Goal: Task Accomplishment & Management: Manage account settings

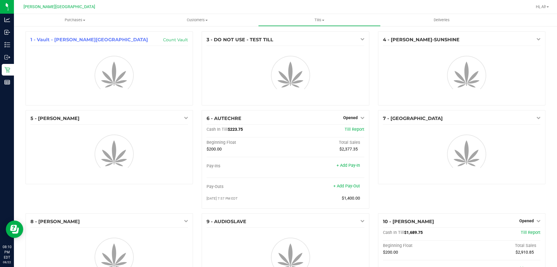
click at [195, 130] on div "5 - [PERSON_NAME]" at bounding box center [109, 161] width 176 height 103
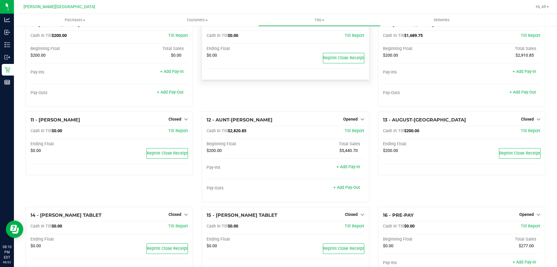
scroll to position [240, 0]
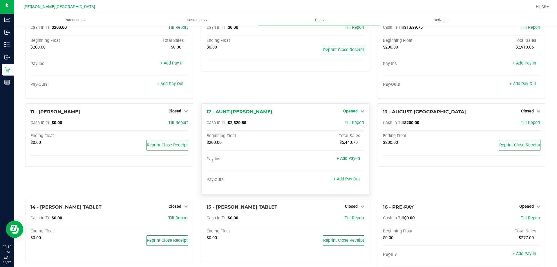
click at [353, 113] on span "Opened" at bounding box center [350, 111] width 15 height 5
click at [343, 179] on link "+ Add Pay-Out" at bounding box center [347, 179] width 27 height 5
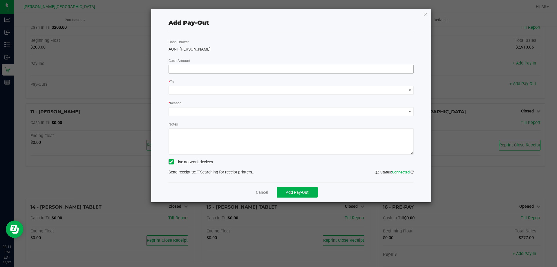
click at [228, 71] on input at bounding box center [291, 69] width 245 height 8
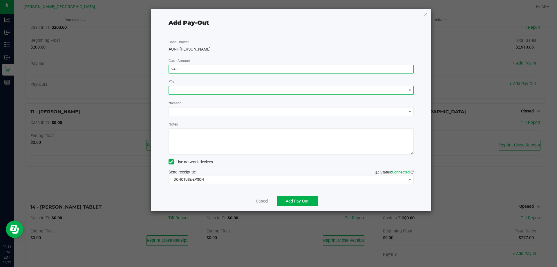
type input "$2,430.00"
click at [193, 92] on span at bounding box center [288, 90] width 238 height 8
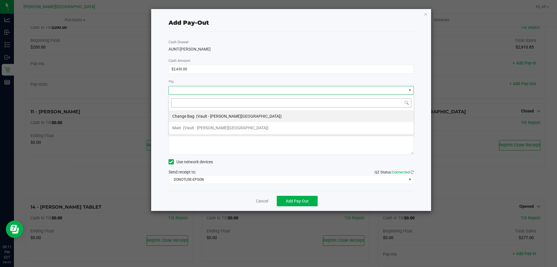
scroll to position [9, 245]
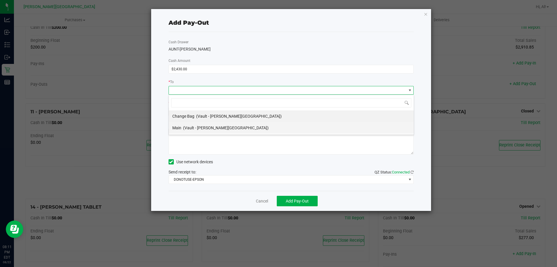
click at [202, 129] on span "(Vault - [PERSON_NAME][GEOGRAPHIC_DATA])" at bounding box center [226, 127] width 86 height 5
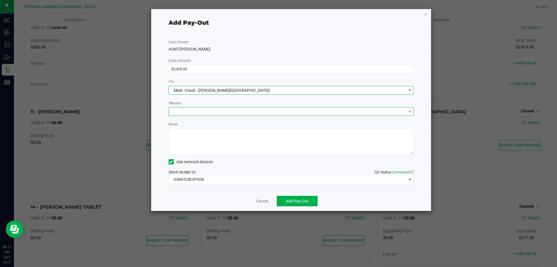
click at [207, 108] on span at bounding box center [288, 111] width 238 height 8
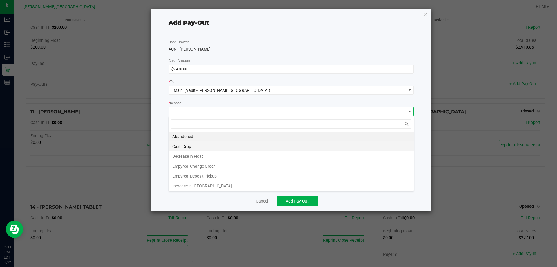
click at [208, 145] on li "Cash Drop" at bounding box center [291, 146] width 245 height 10
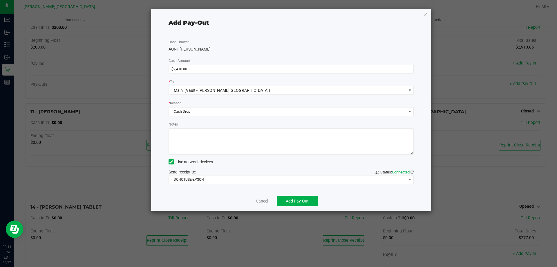
click at [216, 124] on div "Notes" at bounding box center [292, 137] width 246 height 33
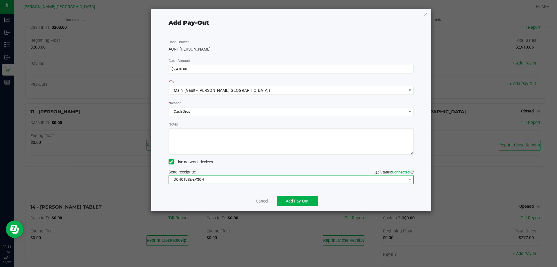
click at [226, 179] on span "DONOTUSE-EPSON" at bounding box center [288, 179] width 238 height 8
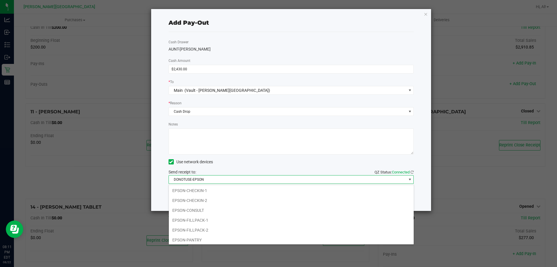
scroll to position [58, 0]
click at [211, 194] on li "EPSON-FILLPACK-1" at bounding box center [291, 191] width 245 height 10
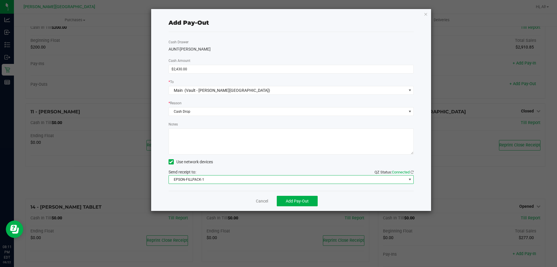
click at [216, 186] on div "Cash Drawer AUNT-[PERSON_NAME] Amount $2,430.00 * To Main (Vault - [PERSON_NAME…" at bounding box center [292, 111] width 246 height 159
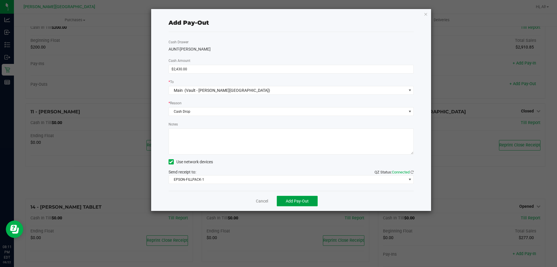
click at [294, 201] on span "Add Pay-Out" at bounding box center [297, 201] width 23 height 5
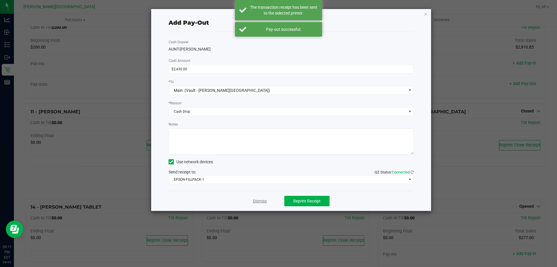
click at [263, 200] on link "Dismiss" at bounding box center [260, 201] width 14 height 6
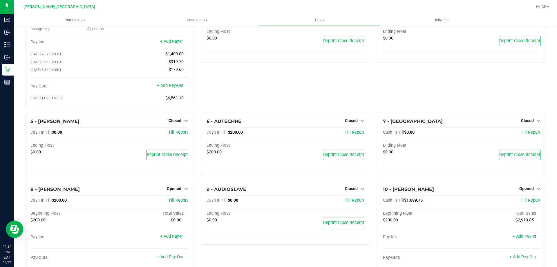
scroll to position [58, 0]
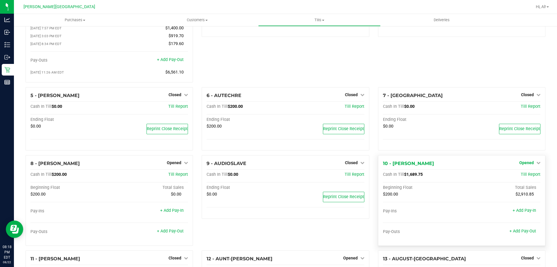
click at [528, 165] on span "Opened" at bounding box center [527, 162] width 15 height 5
click at [521, 177] on link "Close Till" at bounding box center [528, 174] width 16 height 5
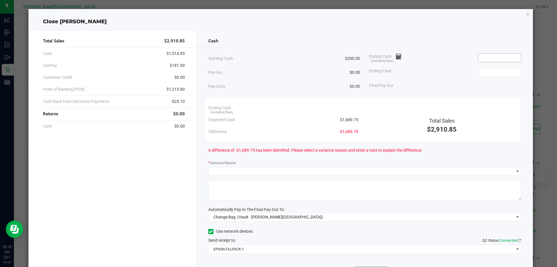
click at [479, 57] on input at bounding box center [500, 58] width 43 height 8
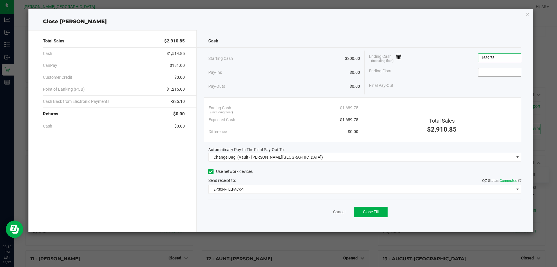
type input "$1,689.75"
click at [485, 75] on input at bounding box center [500, 72] width 43 height 8
type input "$200.00"
click at [444, 67] on div "Ending Float $200.00" at bounding box center [445, 72] width 152 height 15
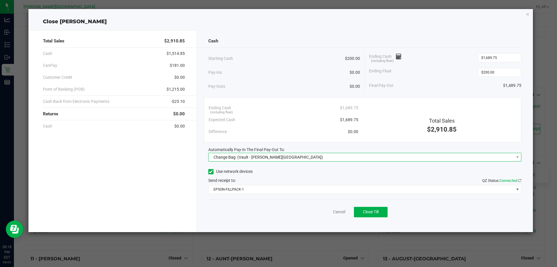
click at [341, 158] on span "Change Bag (Vault - Bonita Springs)" at bounding box center [362, 157] width 306 height 8
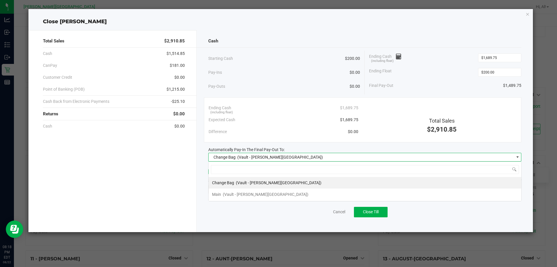
scroll to position [9, 313]
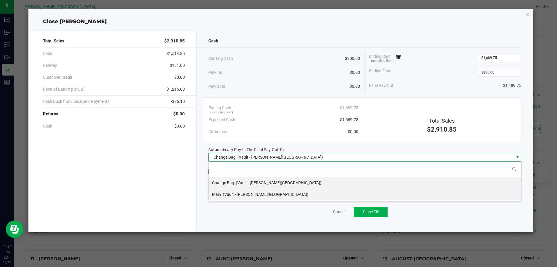
click at [320, 193] on li "Main (Vault - Bonita Springs)" at bounding box center [365, 194] width 313 height 12
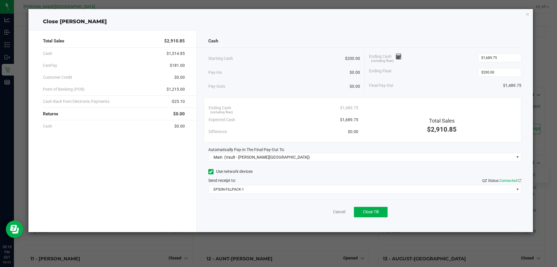
click at [312, 148] on div "Automatically Pay-In The Final Pay-Out To:" at bounding box center [365, 150] width 314 height 6
click at [369, 213] on span "Close Till" at bounding box center [371, 211] width 16 height 5
click at [328, 210] on link "Dismiss" at bounding box center [327, 212] width 14 height 6
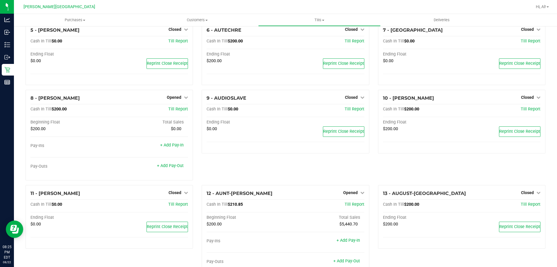
scroll to position [87, 0]
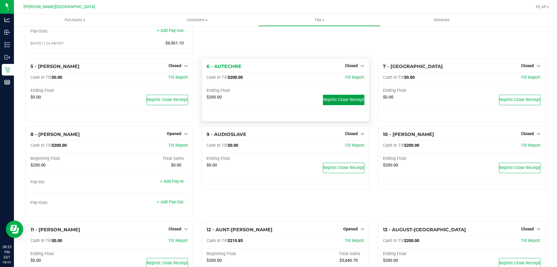
click at [342, 105] on button "Reprint Close Receipt" at bounding box center [344, 100] width 42 height 10
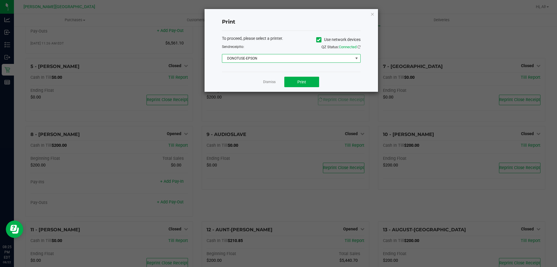
click at [284, 62] on span "DONOTUSE-EPSON" at bounding box center [287, 58] width 131 height 8
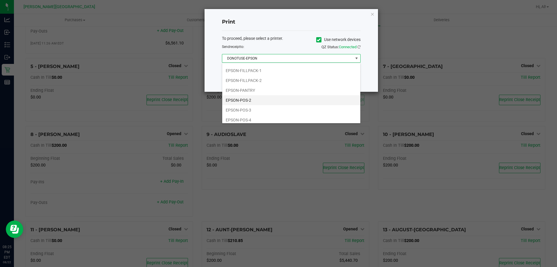
scroll to position [58, 0]
click at [275, 73] on li "EPSON-FILLPACK-1" at bounding box center [291, 70] width 138 height 10
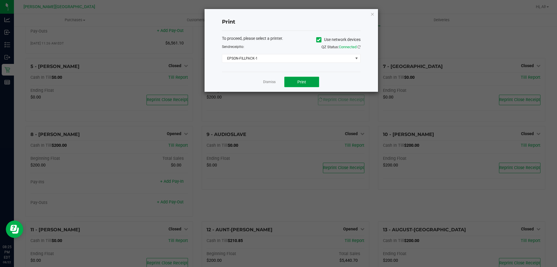
click at [291, 82] on button "Print" at bounding box center [302, 82] width 35 height 10
click at [273, 83] on link "Dismiss" at bounding box center [269, 82] width 12 height 5
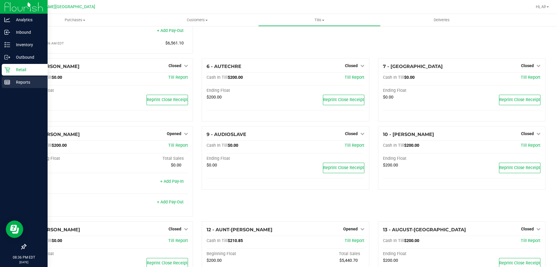
click at [7, 82] on icon at bounding box center [7, 82] width 6 height 6
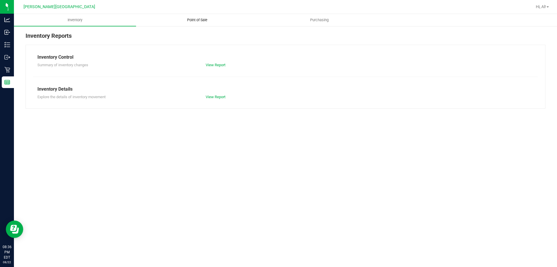
click at [197, 16] on uib-tab-heading "Point of Sale" at bounding box center [197, 20] width 122 height 12
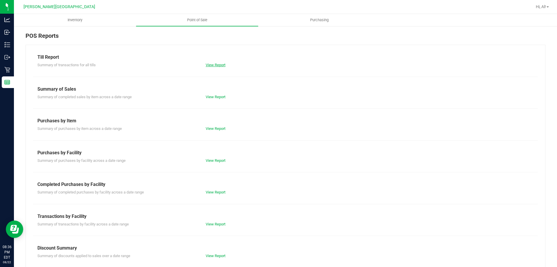
click at [217, 65] on link "View Report" at bounding box center [216, 65] width 20 height 4
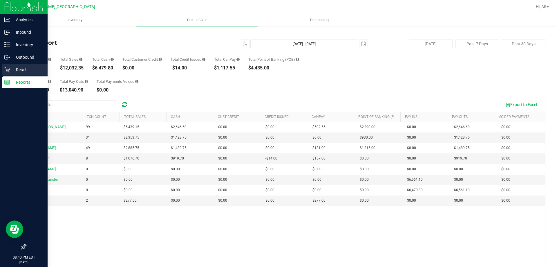
click at [10, 69] on icon at bounding box center [7, 70] width 6 height 6
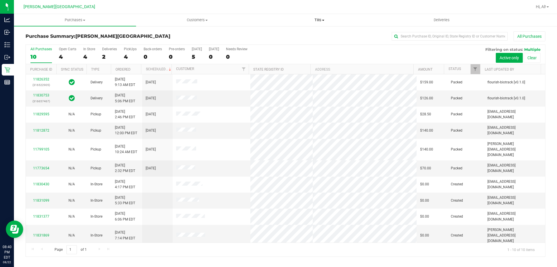
click at [319, 17] on uib-tab-heading "Tills Manage tills Reconcile e-payments" at bounding box center [320, 20] width 122 height 12
click at [318, 36] on li "Manage tills" at bounding box center [319, 35] width 122 height 7
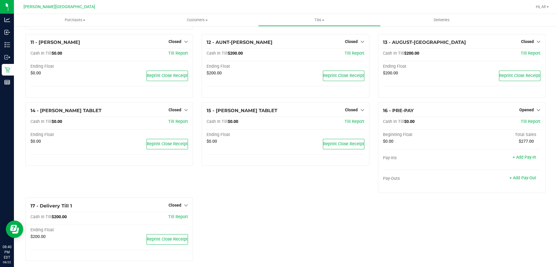
scroll to position [280, 0]
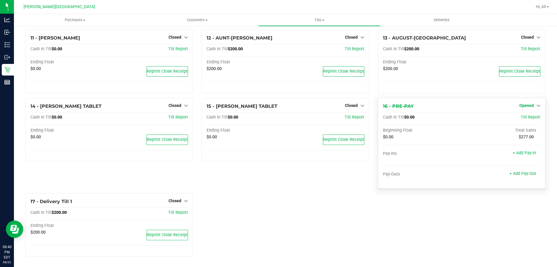
click at [523, 106] on span "Opened" at bounding box center [527, 105] width 15 height 5
click at [520, 120] on link "Close Till" at bounding box center [528, 117] width 16 height 5
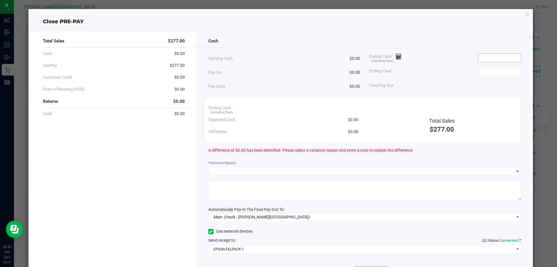
click at [489, 54] on input at bounding box center [500, 58] width 43 height 8
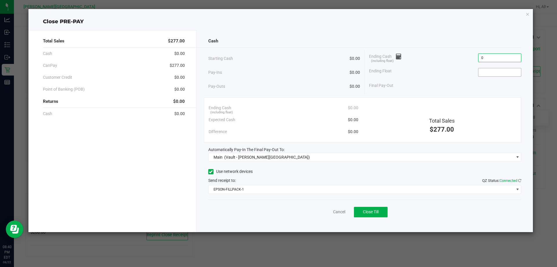
type input "$0.00"
click at [489, 69] on input at bounding box center [500, 72] width 43 height 8
type input "$0.00"
click at [456, 89] on div "Final Pay-Out $0.00" at bounding box center [445, 86] width 152 height 12
click at [371, 211] on span "Close Till" at bounding box center [371, 211] width 16 height 5
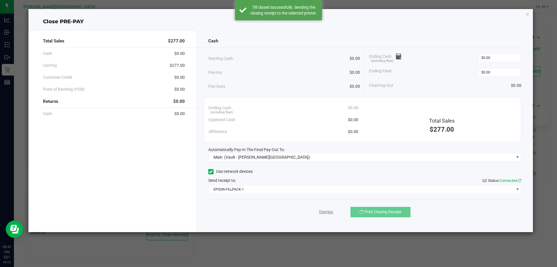
click at [328, 212] on link "Dismiss" at bounding box center [326, 212] width 14 height 6
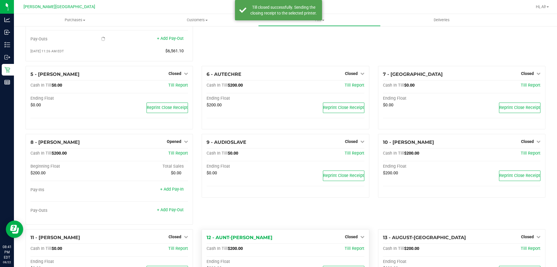
scroll to position [0, 0]
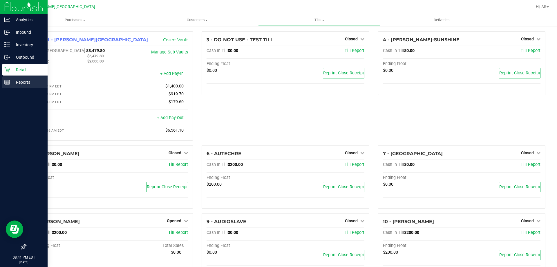
click at [25, 85] on p "Reports" at bounding box center [27, 82] width 35 height 7
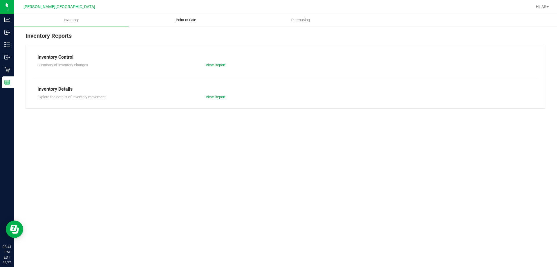
click at [181, 23] on uib-tab-heading "Point of Sale" at bounding box center [186, 20] width 114 height 12
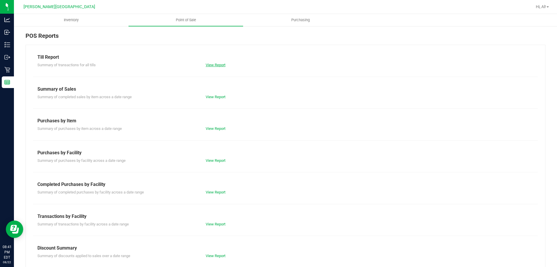
click at [213, 66] on link "View Report" at bounding box center [216, 65] width 20 height 4
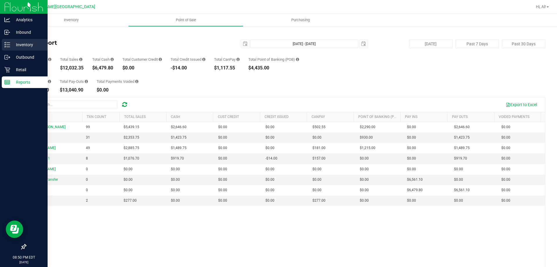
click at [12, 48] on p "Inventory" at bounding box center [27, 44] width 35 height 7
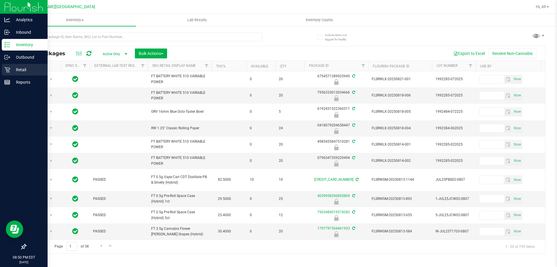
click at [11, 66] on p "Retail" at bounding box center [27, 69] width 35 height 7
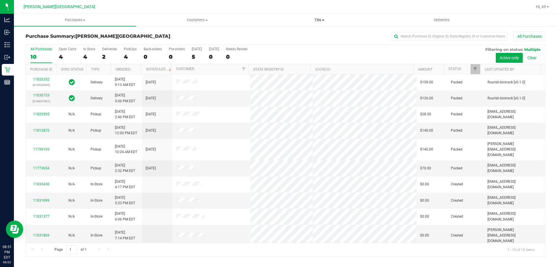
click at [317, 19] on span "Tills" at bounding box center [320, 19] width 122 height 5
click at [301, 44] on span "Reconcile e-payments" at bounding box center [287, 41] width 58 height 5
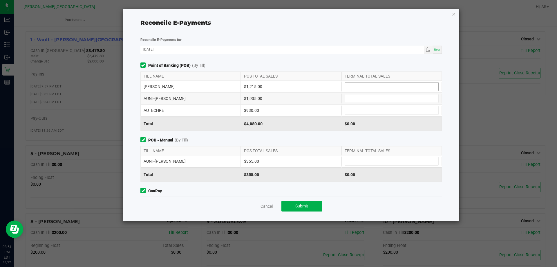
click at [347, 89] on input at bounding box center [391, 86] width 93 height 8
type input "$1,215.00"
click at [350, 98] on input at bounding box center [391, 98] width 93 height 8
type input "$1,935.00"
click at [354, 108] on input at bounding box center [391, 110] width 93 height 8
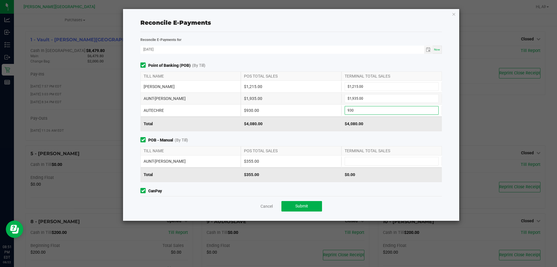
type input "$930.00"
click at [333, 125] on div "$4,080.00" at bounding box center [291, 123] width 100 height 15
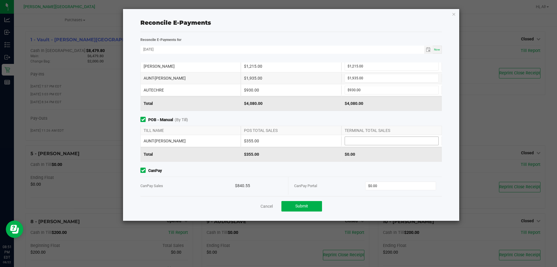
scroll to position [29, 0]
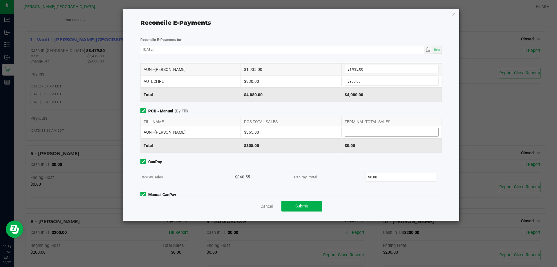
click at [347, 133] on input at bounding box center [391, 132] width 93 height 8
type input "$355.00"
click at [377, 179] on input "0" at bounding box center [401, 177] width 71 height 8
type input "$840.55"
click at [356, 161] on span "CanPay" at bounding box center [292, 162] width 302 height 6
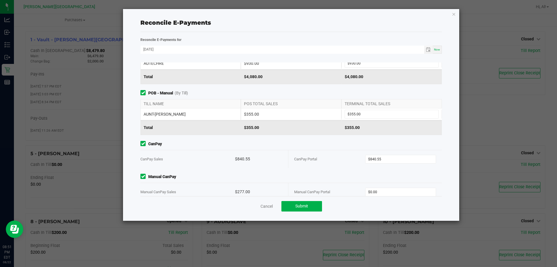
scroll to position [57, 0]
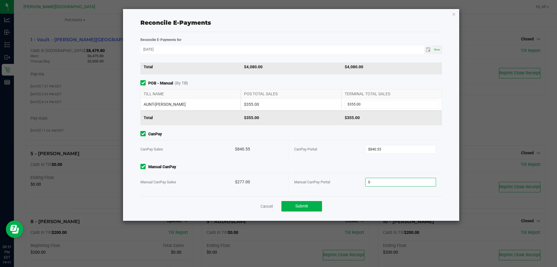
click at [378, 182] on input "0" at bounding box center [401, 182] width 71 height 8
type input "$277.00"
click at [358, 166] on span "Manual CanPay" at bounding box center [292, 167] width 302 height 6
click at [313, 204] on button "Submit" at bounding box center [302, 206] width 41 height 10
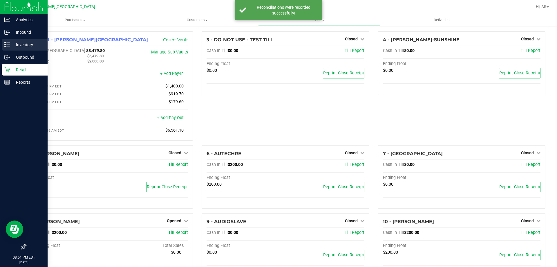
click at [18, 42] on p "Inventory" at bounding box center [27, 44] width 35 height 7
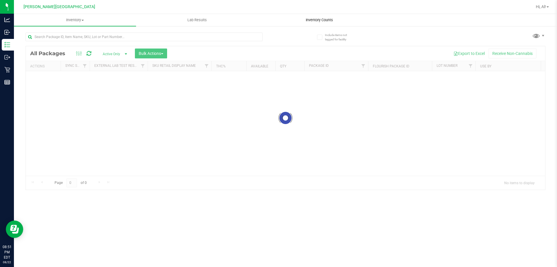
click at [305, 22] on span "Inventory Counts" at bounding box center [319, 19] width 43 height 5
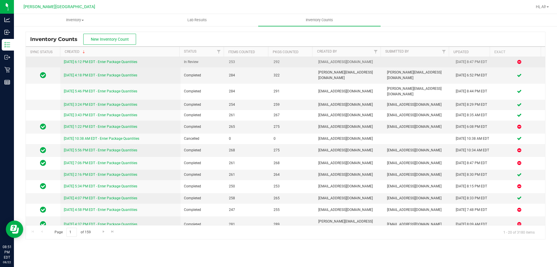
click at [133, 60] on link "8/22/25 6:12 PM EDT - Enter Package Quantities" at bounding box center [100, 62] width 73 height 4
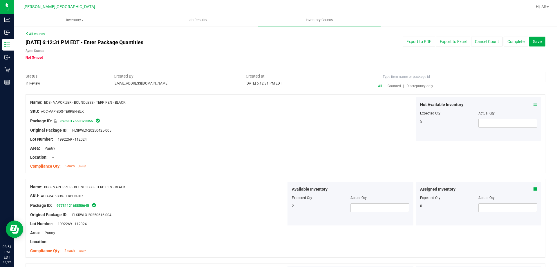
click at [407, 87] on span "Discrepancy only" at bounding box center [420, 86] width 27 height 4
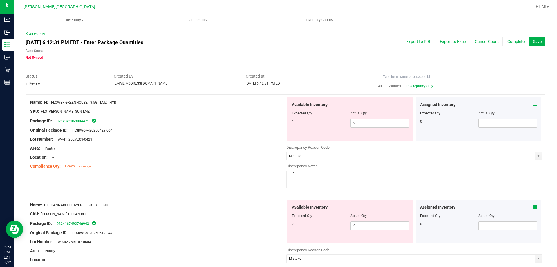
click at [533, 104] on div "Assigned Inventory Expected Qty Actual Qty 0" at bounding box center [479, 119] width 126 height 44
click at [533, 104] on icon at bounding box center [535, 104] width 4 height 4
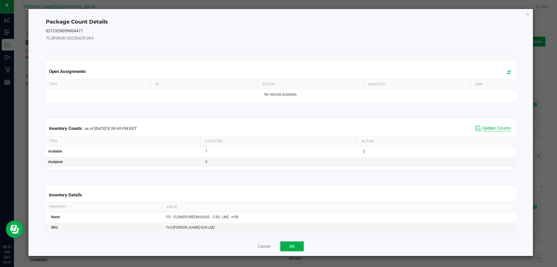
click at [493, 127] on span "Update Counts" at bounding box center [497, 128] width 29 height 6
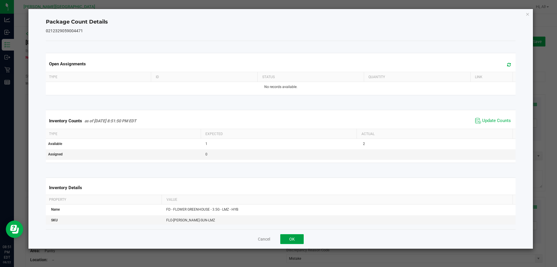
click at [301, 238] on button "OK" at bounding box center [292, 239] width 24 height 10
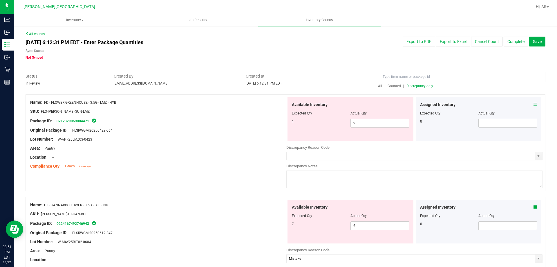
click at [246, 183] on div "Name: FD - FLOWER GREENHOUSE - 3.5G - LMZ - HYB SKU: FLO-BUD-FD-SUN-LMZ Package…" at bounding box center [286, 142] width 520 height 97
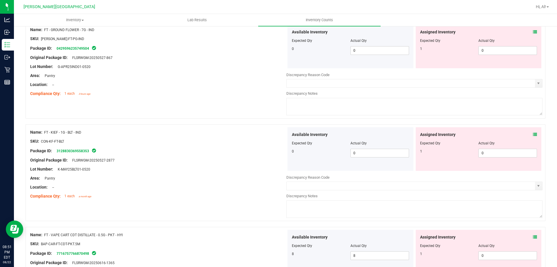
scroll to position [348, 0]
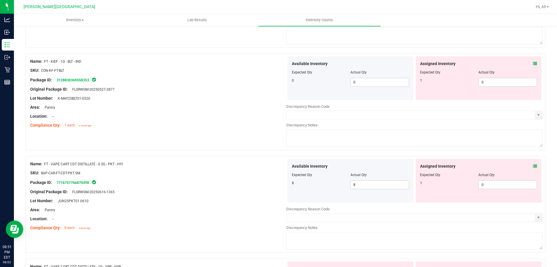
click at [533, 64] on icon at bounding box center [535, 64] width 4 height 4
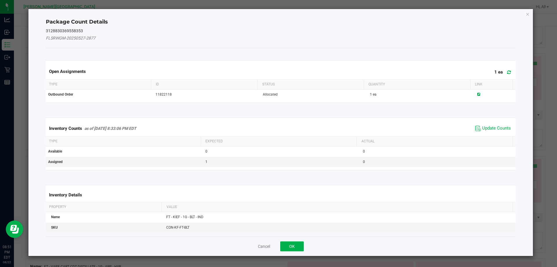
click at [491, 131] on span "Update Counts" at bounding box center [493, 128] width 39 height 9
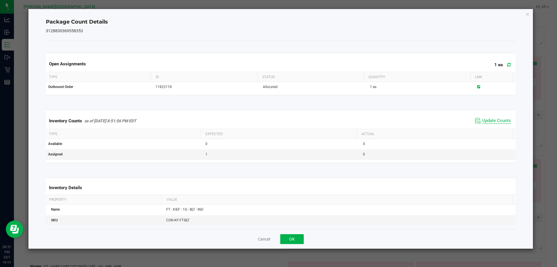
click at [491, 123] on span "Update Counts" at bounding box center [497, 121] width 29 height 6
click at [298, 237] on button "OK" at bounding box center [292, 239] width 24 height 10
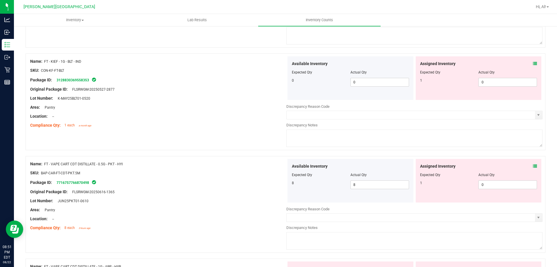
click at [262, 152] on div at bounding box center [286, 153] width 520 height 6
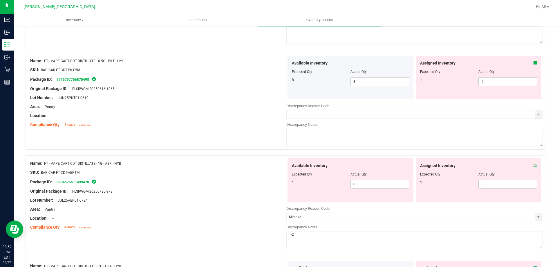
scroll to position [465, 0]
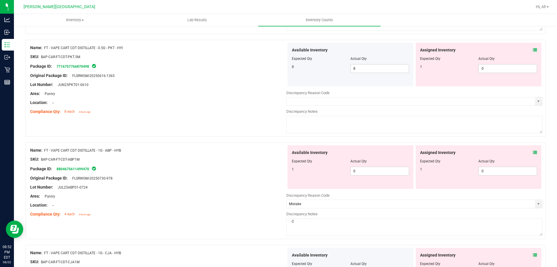
click at [533, 152] on icon at bounding box center [535, 152] width 4 height 4
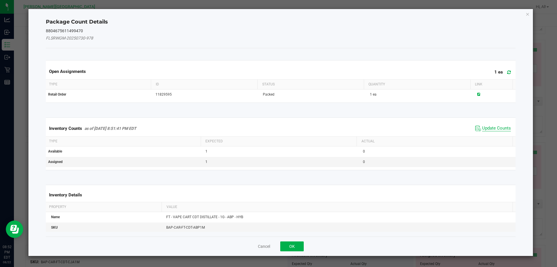
click at [495, 127] on span "Update Counts" at bounding box center [497, 128] width 29 height 6
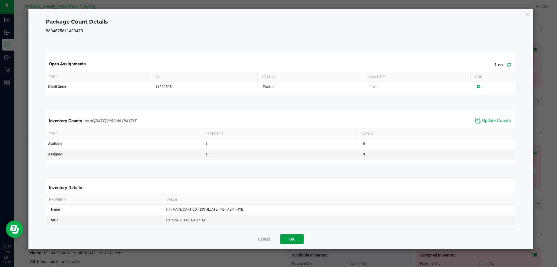
click at [296, 239] on button "OK" at bounding box center [292, 239] width 24 height 10
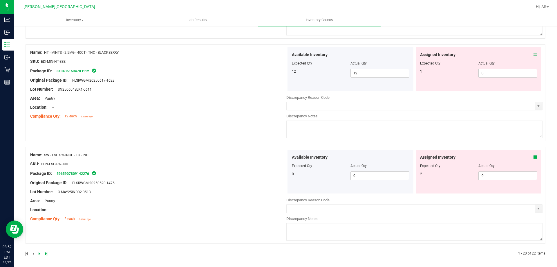
scroll to position [1897, 0]
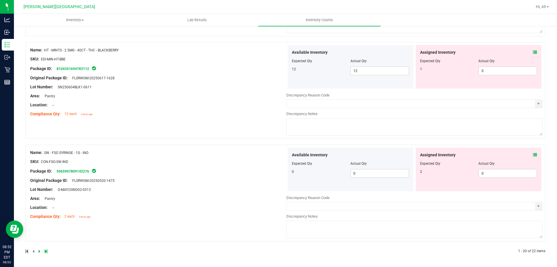
click at [39, 253] on icon at bounding box center [40, 250] width 2 height 3
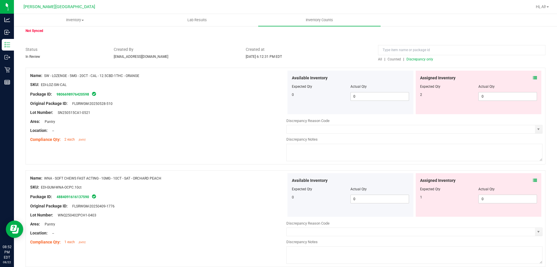
scroll to position [52, 0]
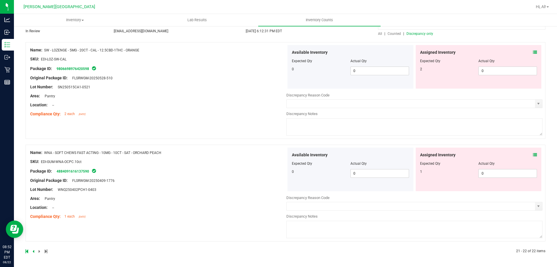
click at [533, 51] on icon at bounding box center [535, 52] width 4 height 4
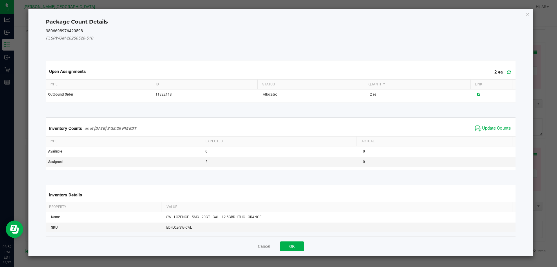
click at [492, 128] on span "Update Counts" at bounding box center [497, 128] width 29 height 6
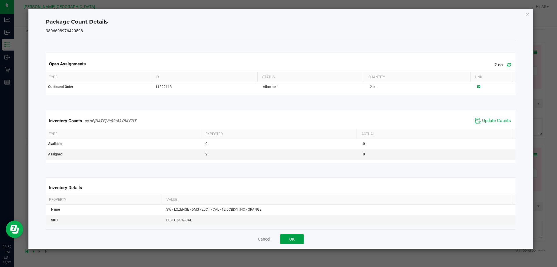
click at [301, 238] on button "OK" at bounding box center [292, 239] width 24 height 10
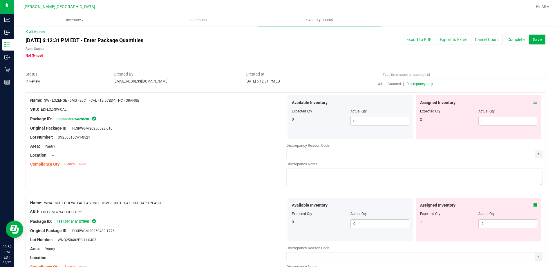
scroll to position [0, 0]
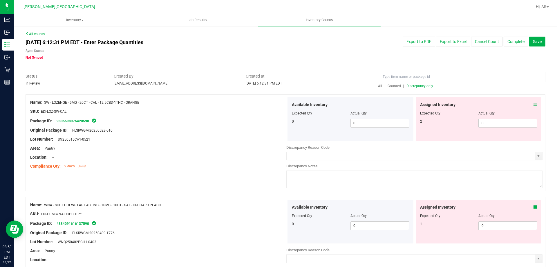
click at [220, 118] on div "Package ID: 9806698976420598" at bounding box center [158, 120] width 256 height 7
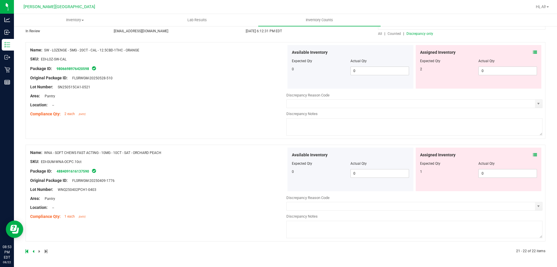
click at [34, 250] on link at bounding box center [34, 251] width 3 height 4
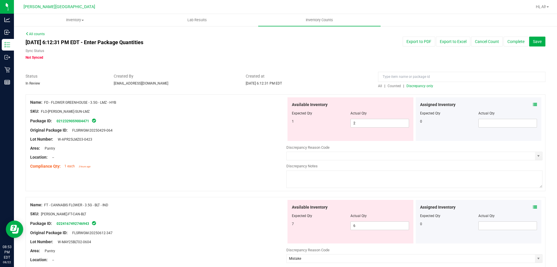
click at [256, 132] on div "Original Package ID: FLSRWGM-20250429-064" at bounding box center [158, 130] width 256 height 6
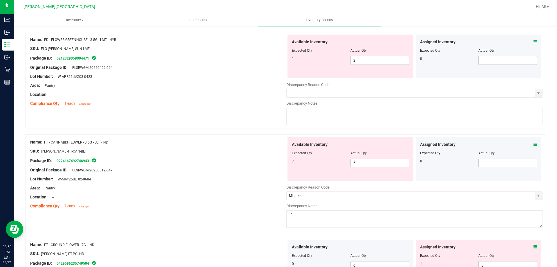
scroll to position [58, 0]
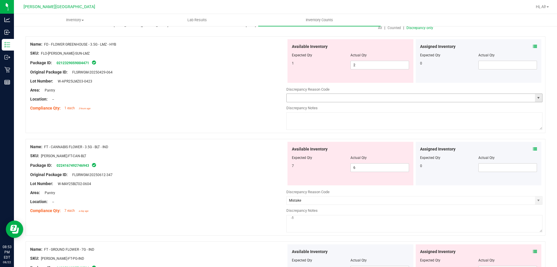
click at [316, 95] on input "text" at bounding box center [411, 98] width 249 height 8
type input "+"
click at [537, 97] on span "select" at bounding box center [539, 98] width 5 height 5
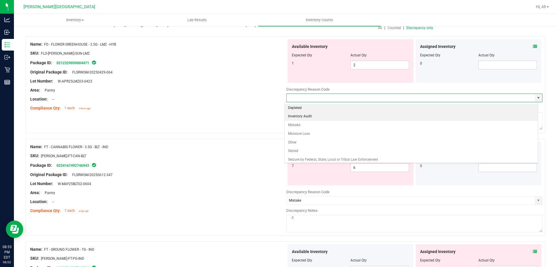
click at [405, 116] on li "Inventory Audit" at bounding box center [412, 116] width 254 height 9
type input "Inventory Audit"
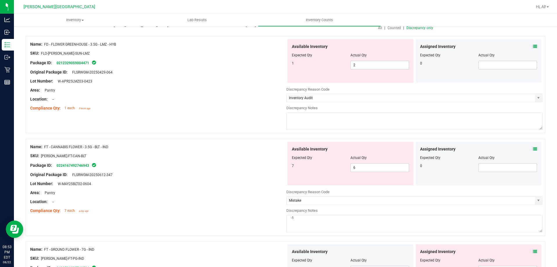
click at [386, 115] on textarea at bounding box center [415, 120] width 256 height 17
type textarea "+1"
click at [253, 114] on div "Name: FD - FLOWER GREENHOUSE - 3.5G - LMZ - HYB SKU: FLO-BUD-FD-SUN-LMZ Package…" at bounding box center [286, 84] width 520 height 97
click at [255, 112] on div "Name: FD - FLOWER GREENHOUSE - 3.5G - LMZ - HYB SKU: FLO-BUD-FD-SUN-LMZ Package…" at bounding box center [158, 76] width 256 height 74
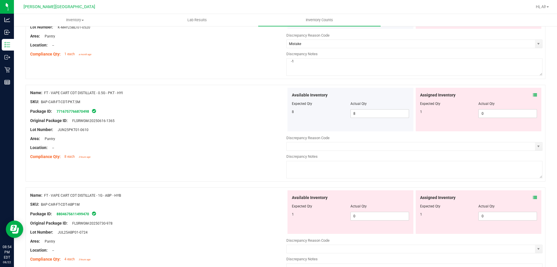
scroll to position [465, 0]
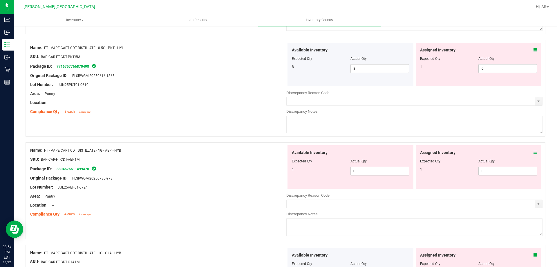
click at [207, 153] on div at bounding box center [158, 154] width 256 height 3
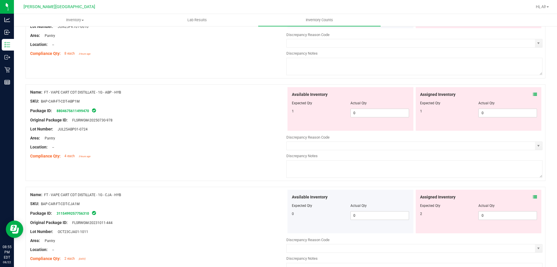
click at [265, 124] on div at bounding box center [158, 124] width 256 height 3
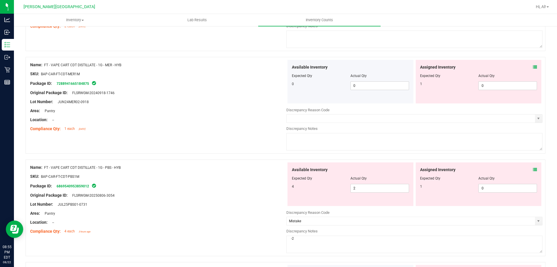
scroll to position [581, 0]
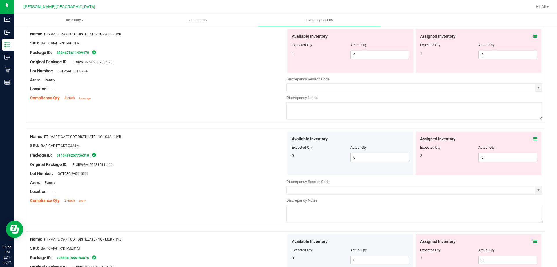
click at [533, 34] on icon at bounding box center [535, 36] width 4 height 4
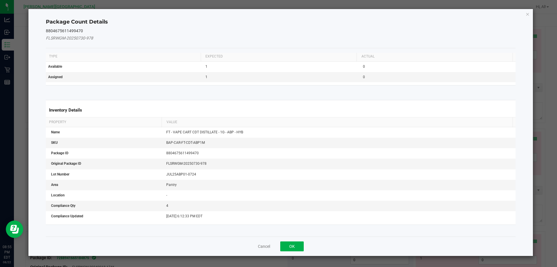
scroll to position [0, 0]
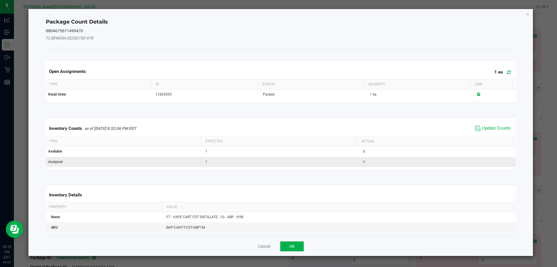
click at [58, 162] on span "Assigned" at bounding box center [55, 162] width 15 height 4
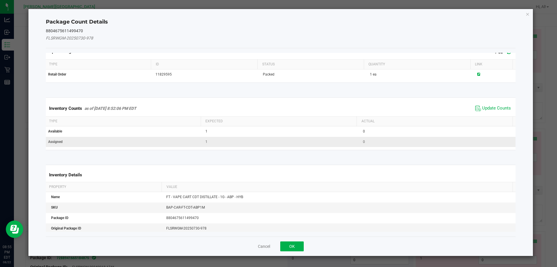
scroll to position [29, 0]
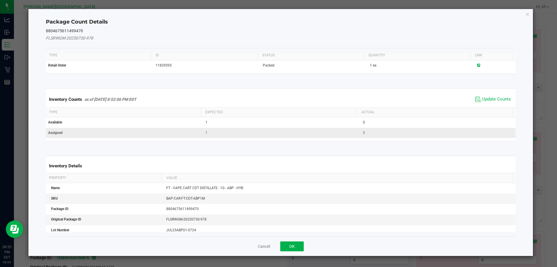
click at [210, 129] on td "1" at bounding box center [281, 133] width 158 height 10
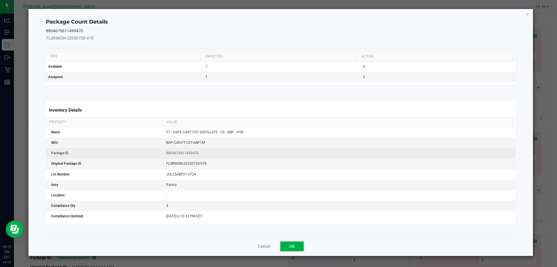
scroll to position [0, 0]
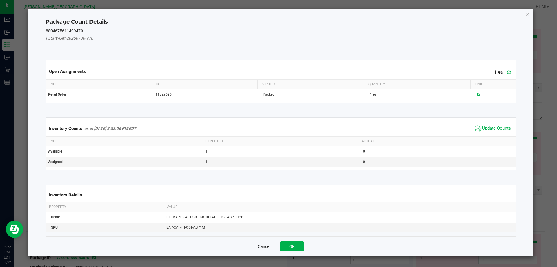
click at [264, 247] on button "Cancel" at bounding box center [264, 246] width 12 height 6
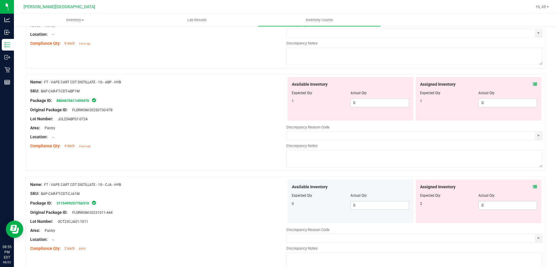
scroll to position [523, 0]
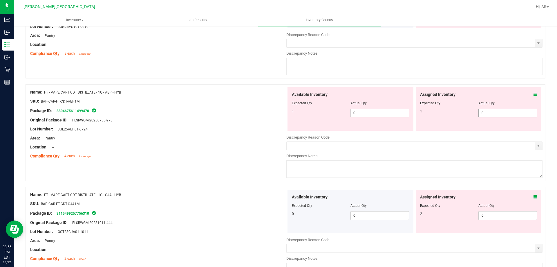
click at [488, 112] on span "0 0" at bounding box center [508, 113] width 59 height 9
click at [488, 112] on input "0" at bounding box center [508, 113] width 58 height 8
click at [483, 91] on div "Assigned Inventory Expected Qty Actual Qty 1 0 0" at bounding box center [479, 109] width 126 height 44
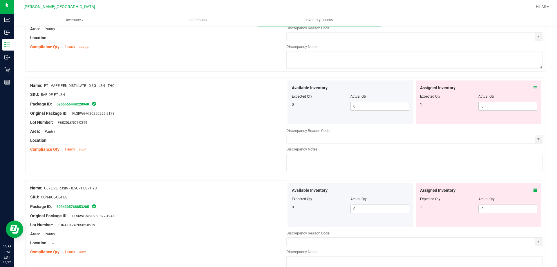
scroll to position [1568, 0]
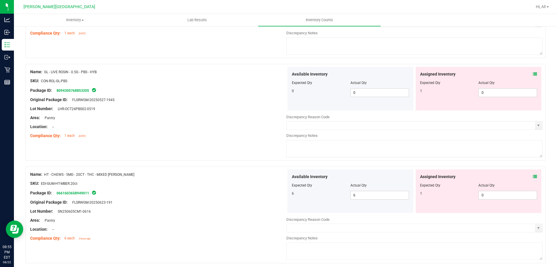
click at [533, 73] on icon at bounding box center [535, 74] width 4 height 4
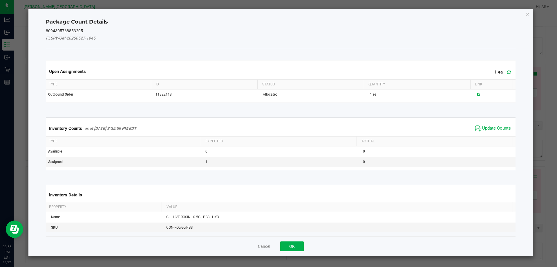
click at [488, 128] on span "Update Counts" at bounding box center [497, 128] width 29 height 6
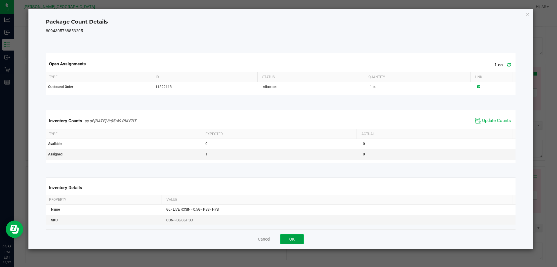
click at [288, 237] on button "OK" at bounding box center [292, 239] width 24 height 10
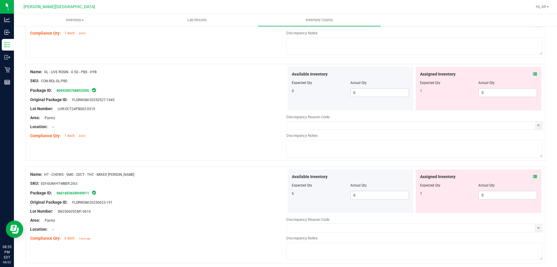
click at [235, 130] on div at bounding box center [158, 131] width 256 height 3
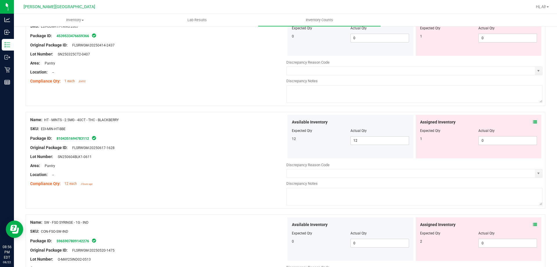
scroll to position [1887, 0]
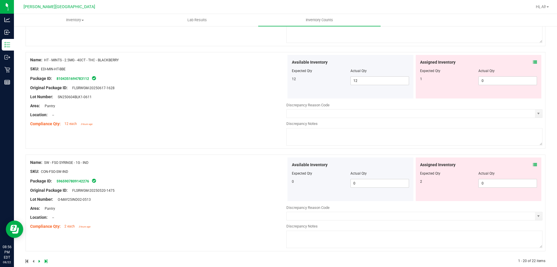
click at [276, 116] on div "Location: --" at bounding box center [158, 115] width 256 height 6
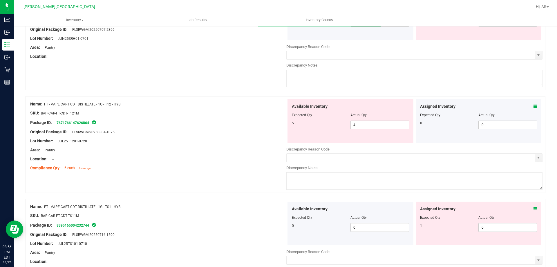
scroll to position [968, 0]
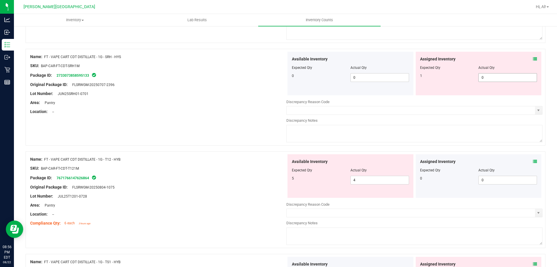
click at [489, 79] on span "0 0" at bounding box center [508, 77] width 59 height 9
click at [489, 79] on input "0" at bounding box center [508, 77] width 58 height 8
type input "1"
click at [478, 49] on div "Name: FT - VAPE CART CDT DISTILLATE - 1G - SRH - HYS SKU: BAP-CAR-FT-CDT-SRH1M …" at bounding box center [286, 97] width 520 height 97
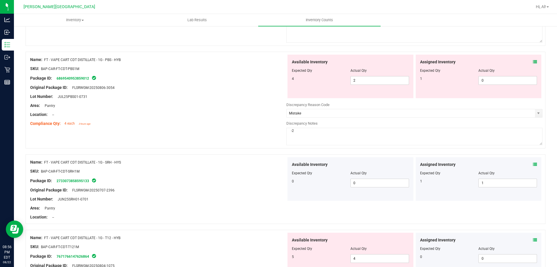
scroll to position [852, 0]
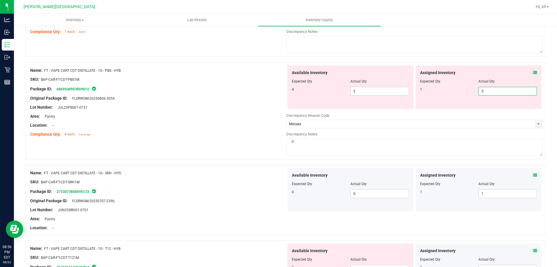
click at [490, 90] on span "0 0" at bounding box center [508, 91] width 59 height 9
click at [490, 90] on input "0" at bounding box center [508, 91] width 58 height 8
type input "1"
click at [474, 66] on div "Assigned Inventory Expected Qty Actual Qty 1 1 1" at bounding box center [479, 87] width 126 height 44
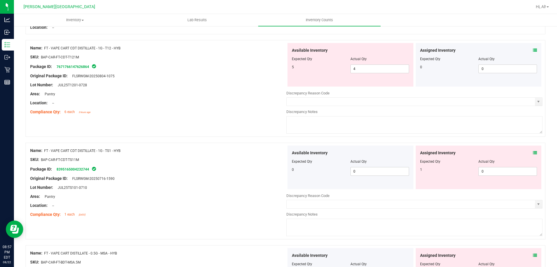
scroll to position [1055, 0]
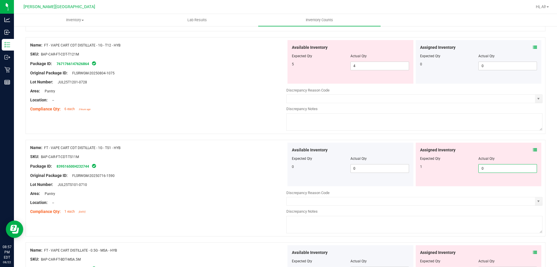
click at [497, 170] on span "0 0" at bounding box center [508, 168] width 59 height 9
click at [497, 170] on input "0" at bounding box center [508, 168] width 58 height 8
type input "1"
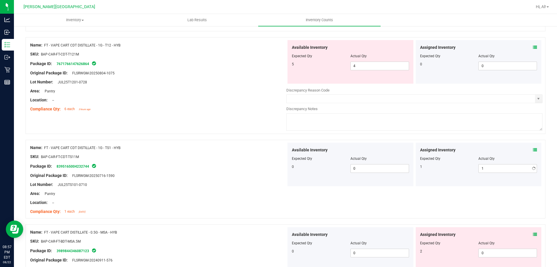
click at [474, 113] on textarea at bounding box center [415, 121] width 256 height 17
click at [471, 131] on span at bounding box center [415, 129] width 256 height 4
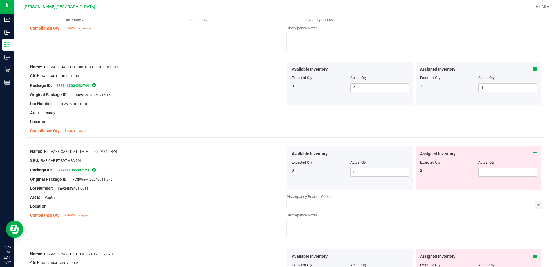
scroll to position [1171, 0]
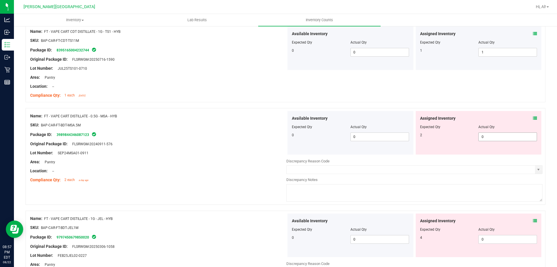
click at [489, 136] on span "0 0" at bounding box center [508, 136] width 59 height 9
click at [489, 136] on input "0" at bounding box center [508, 137] width 58 height 8
type input "2"
click at [466, 102] on div at bounding box center [286, 105] width 520 height 6
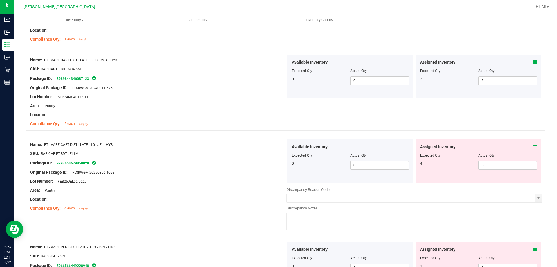
scroll to position [1287, 0]
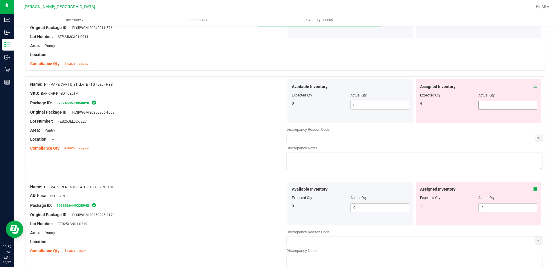
click at [482, 108] on span "0 0" at bounding box center [508, 105] width 59 height 9
click at [482, 107] on input "0" at bounding box center [508, 105] width 58 height 8
type input "4"
click at [463, 72] on div at bounding box center [286, 74] width 520 height 6
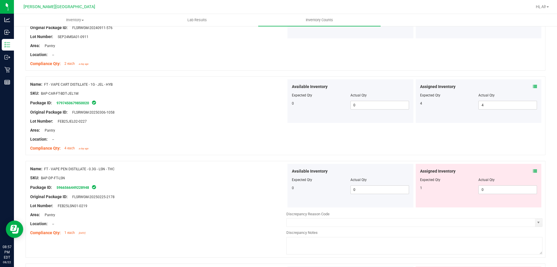
click at [490, 184] on div at bounding box center [478, 183] width 117 height 3
click at [489, 188] on span "0 0" at bounding box center [508, 189] width 59 height 9
click at [489, 188] on input "0" at bounding box center [508, 190] width 58 height 8
type input "1"
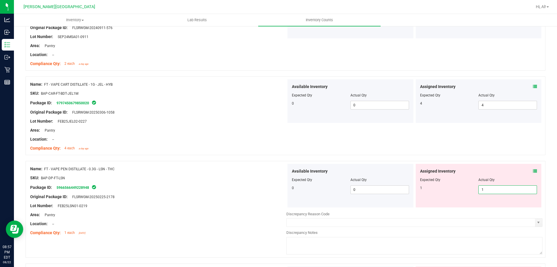
type input "1"
click at [478, 153] on div "Name: FT - VAPE CART DISTILLATE - 1G - JEL - HYB SKU: BAP-CAR-FT-BDT-JEL1M Pack…" at bounding box center [286, 115] width 520 height 79
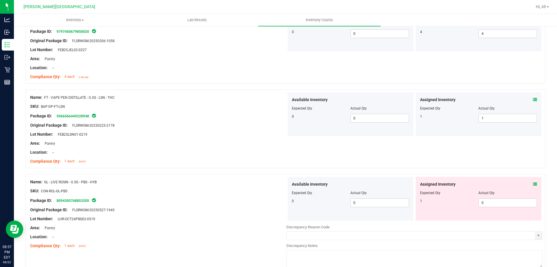
scroll to position [1403, 0]
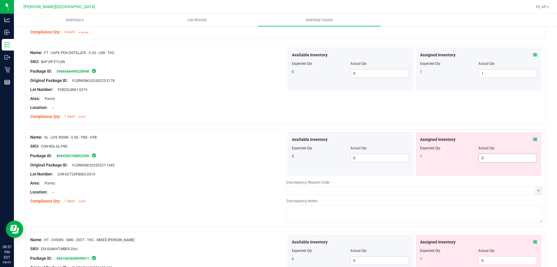
click at [492, 158] on span "0 0" at bounding box center [508, 158] width 59 height 9
click at [492, 158] on input "0" at bounding box center [508, 158] width 58 height 8
type input "1"
click at [473, 129] on div at bounding box center [286, 126] width 520 height 6
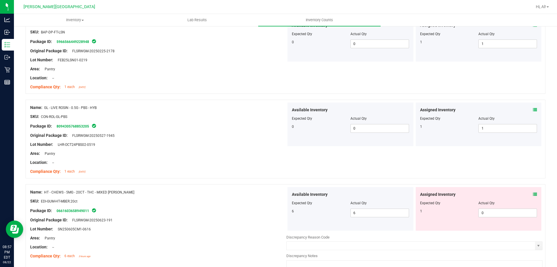
scroll to position [1461, 0]
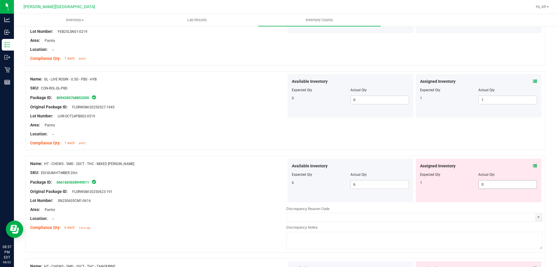
click at [491, 182] on span "0 0" at bounding box center [508, 184] width 59 height 9
click at [0, 0] on input "0" at bounding box center [0, 0] width 0 height 0
type input "1"
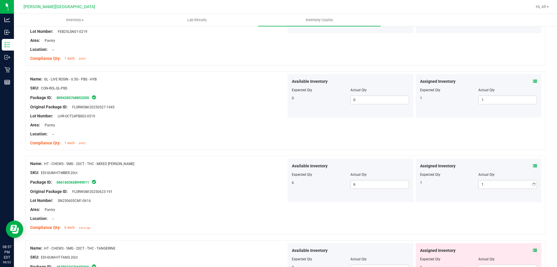
click at [475, 152] on div at bounding box center [286, 153] width 520 height 6
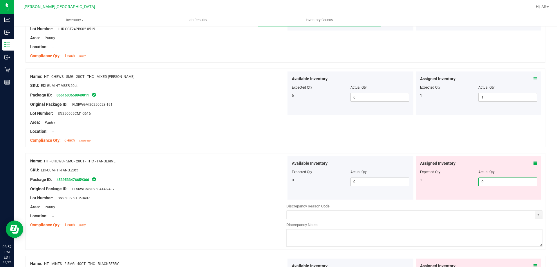
click at [492, 181] on span "0 0" at bounding box center [508, 181] width 59 height 9
click at [492, 181] on input "0" at bounding box center [508, 182] width 58 height 8
type input "1"
click at [466, 144] on div "Name: HT - CHEWS - 5MG - 20CT - THC - MIXED BERRY SKU: EDI-GUM-HT-MBER.20ct Pac…" at bounding box center [286, 108] width 520 height 79
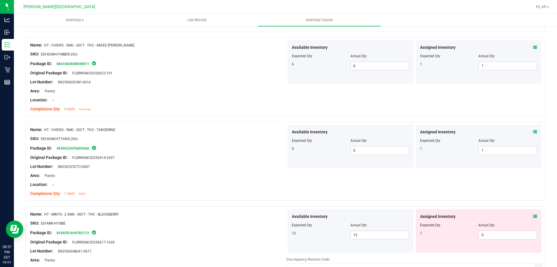
scroll to position [1636, 0]
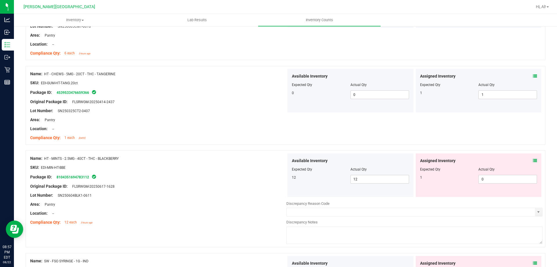
click at [491, 184] on div "Assigned Inventory Expected Qty Actual Qty 1 0 0" at bounding box center [479, 175] width 126 height 44
click at [487, 180] on span "0 0" at bounding box center [508, 179] width 59 height 9
click at [0, 0] on input "0" at bounding box center [0, 0] width 0 height 0
type input "1"
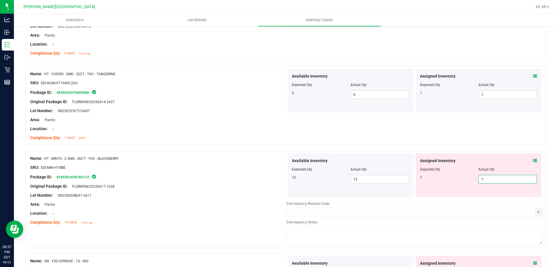
click at [474, 152] on div "Name: HT - MINTS - 2.5MG - 40CT - THC - BLACKBERRY SKU: EDI-MIN-HT-BBE Package …" at bounding box center [286, 198] width 520 height 97
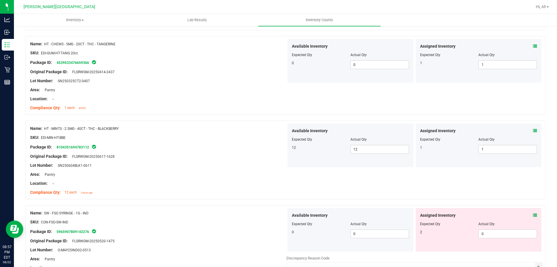
scroll to position [1723, 0]
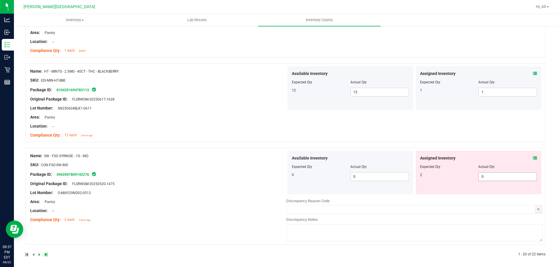
click at [489, 177] on span "0 0" at bounding box center [508, 176] width 59 height 9
click at [489, 177] on input "0" at bounding box center [508, 176] width 58 height 8
type input "2"
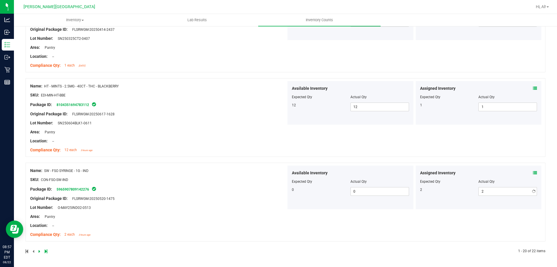
click at [453, 124] on div "Name: HT - MINTS - 2.5MG - 40CT - THC - BLACKBERRY SKU: EDI-MIN-HT-BBE Package …" at bounding box center [286, 117] width 520 height 79
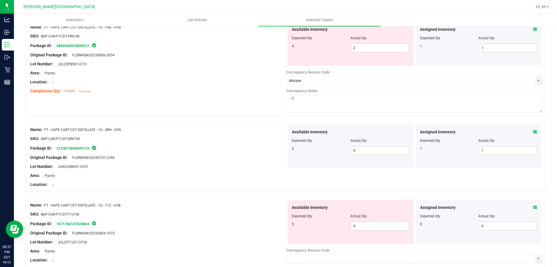
scroll to position [924, 0]
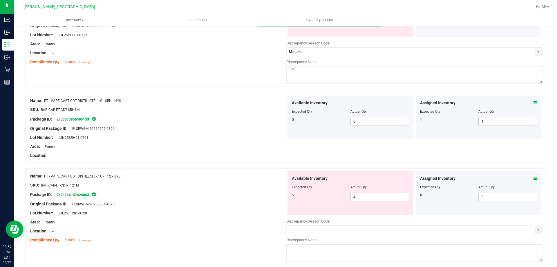
click at [190, 153] on div "Location: --" at bounding box center [158, 155] width 256 height 6
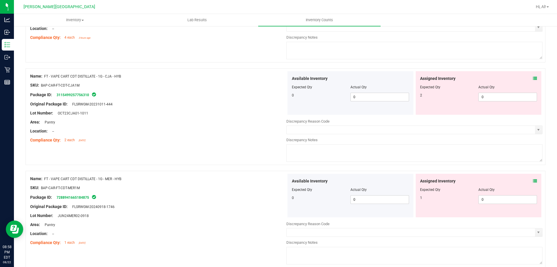
scroll to position [634, 0]
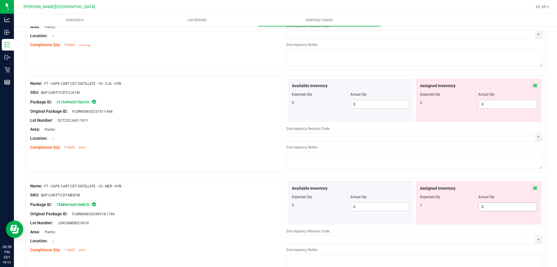
click at [490, 205] on span "0 0" at bounding box center [508, 206] width 59 height 9
click at [490, 205] on input "0" at bounding box center [508, 207] width 58 height 8
type input "1"
click at [478, 170] on div "Name: FT - VAPE CART CDT DISTILLATE - 1G - CJA - HYB SKU: BAP-CAR-FT-CDT-CJA1M …" at bounding box center [286, 123] width 520 height 97
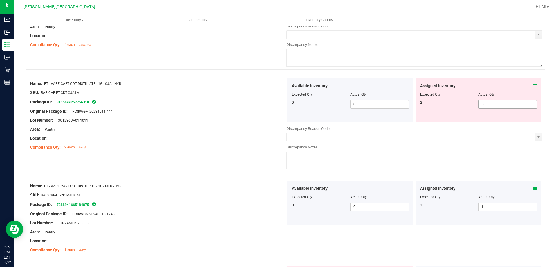
click at [497, 105] on span "0 0" at bounding box center [508, 104] width 59 height 9
click at [497, 105] on input "0" at bounding box center [508, 104] width 58 height 8
type input "2"
click at [479, 78] on div "Name: FT - VAPE CART CDT DISTILLATE - 1G - CJA - HYB SKU: BAP-CAR-FT-CDT-CJA1M …" at bounding box center [286, 123] width 520 height 97
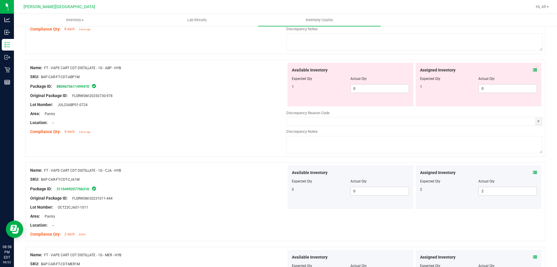
scroll to position [547, 0]
click at [485, 90] on span "0 0" at bounding box center [508, 88] width 59 height 9
click at [485, 90] on input "0" at bounding box center [508, 89] width 58 height 8
type input "1"
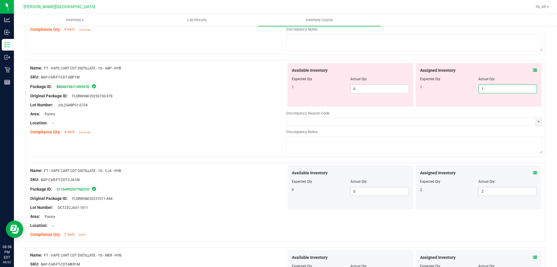
click at [473, 67] on div "Assigned Inventory" at bounding box center [478, 70] width 117 height 6
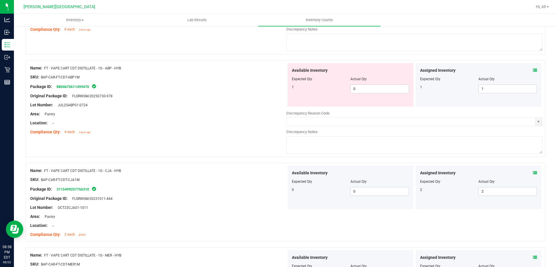
click at [229, 112] on div "Area: Pantry" at bounding box center [158, 114] width 256 height 6
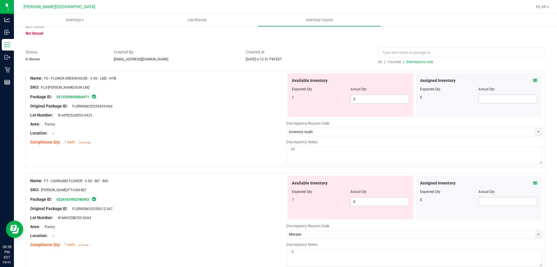
scroll to position [0, 0]
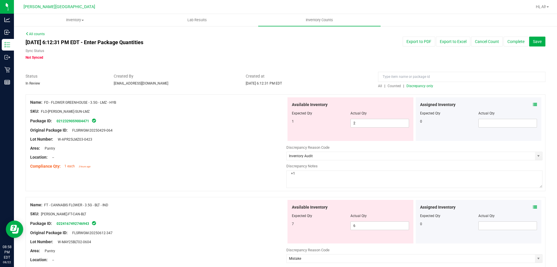
click at [412, 84] on span "Discrepancy only" at bounding box center [420, 86] width 27 height 4
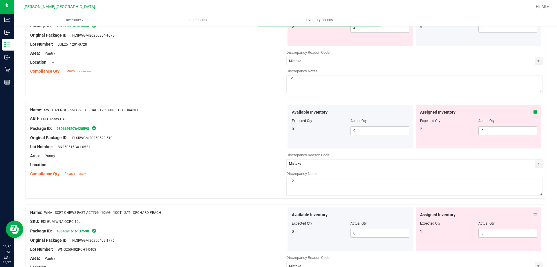
scroll to position [813, 0]
click at [488, 131] on span "0 0" at bounding box center [508, 130] width 59 height 9
click at [488, 131] on input "0" at bounding box center [508, 130] width 58 height 8
type input "2"
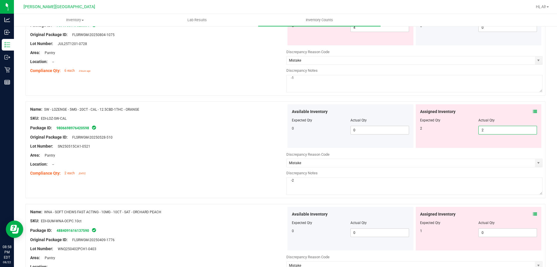
click at [463, 106] on div "Assigned Inventory Expected Qty Actual Qty 2 2 2" at bounding box center [479, 126] width 126 height 44
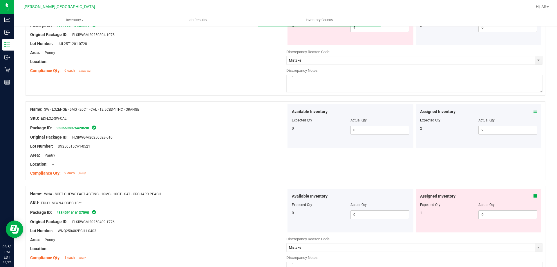
click at [439, 143] on div "Assigned Inventory Expected Qty Actual Qty 2 2 2" at bounding box center [479, 126] width 126 height 44
click at [484, 217] on span "0 0" at bounding box center [508, 214] width 59 height 9
click at [484, 217] on input "0" at bounding box center [508, 214] width 58 height 8
type input "1"
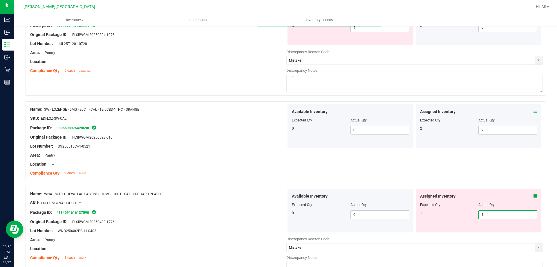
click at [471, 185] on div at bounding box center [286, 183] width 520 height 6
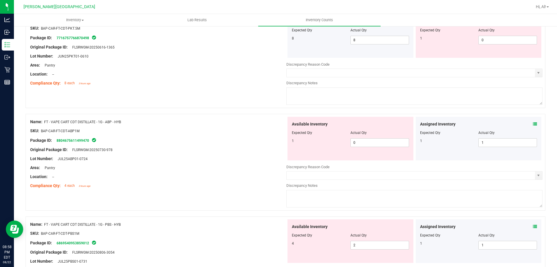
scroll to position [430, 0]
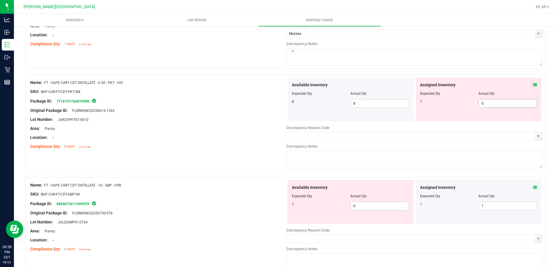
click at [490, 101] on span "0 0" at bounding box center [508, 103] width 59 height 9
click at [490, 101] on input "0" at bounding box center [508, 103] width 58 height 8
type input "1"
click at [465, 80] on div "Assigned Inventory Expected Qty Actual Qty 1 1 1" at bounding box center [479, 100] width 126 height 44
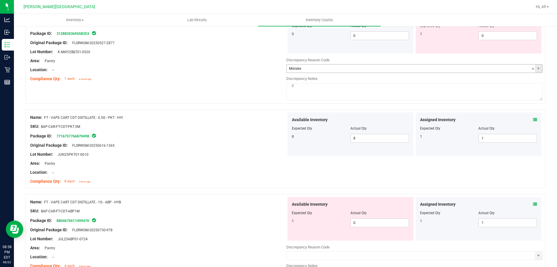
scroll to position [343, 0]
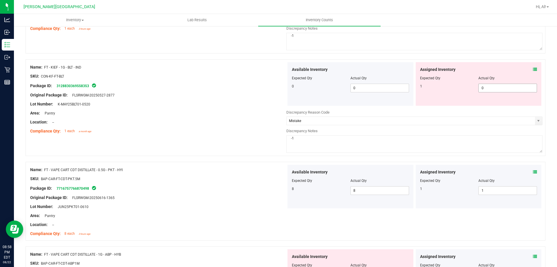
click at [487, 87] on span "0 0" at bounding box center [508, 88] width 59 height 9
click at [487, 87] on input "0" at bounding box center [508, 88] width 58 height 8
type input "1"
click at [470, 68] on div "Assigned Inventory" at bounding box center [478, 69] width 117 height 6
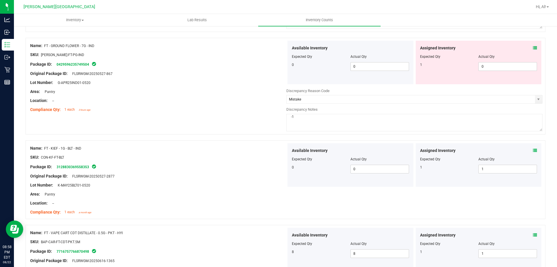
scroll to position [226, 0]
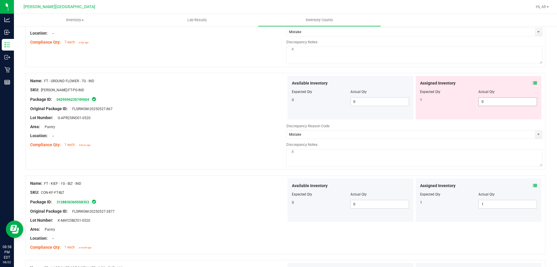
click at [487, 104] on span "0 0" at bounding box center [508, 101] width 59 height 9
click at [487, 104] on input "0" at bounding box center [508, 102] width 58 height 8
type input "1"
click at [472, 89] on div "Expected Qty" at bounding box center [449, 91] width 59 height 5
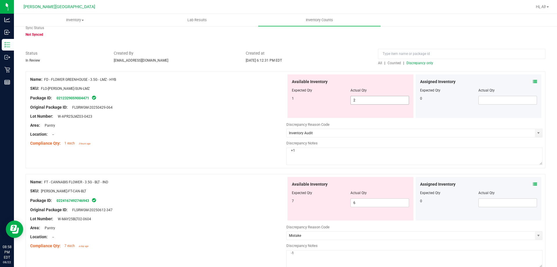
scroll to position [58, 0]
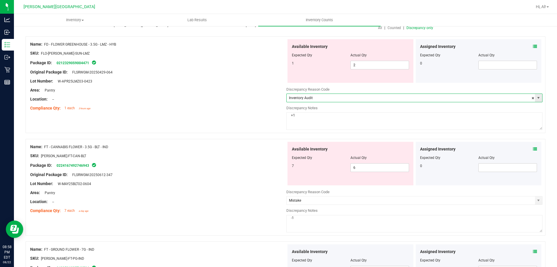
click at [381, 97] on input "Inventory Audit" at bounding box center [411, 98] width 249 height 8
click at [535, 101] on span "select" at bounding box center [538, 98] width 7 height 8
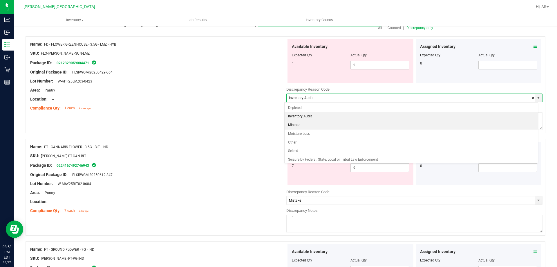
click at [360, 125] on li "Mistake" at bounding box center [412, 125] width 254 height 9
type input "Mistake"
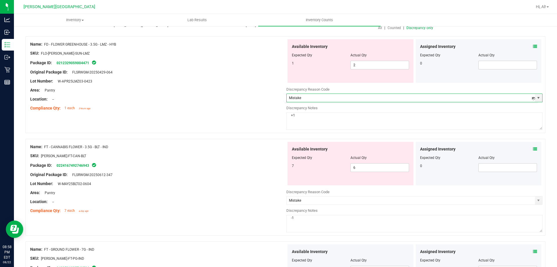
click at [243, 121] on div "Name: FD - FLOWER GREENHOUSE - 3.5G - LMZ - HYB SKU: FLO-BUD-FD-SUN-LMZ Package…" at bounding box center [286, 84] width 520 height 97
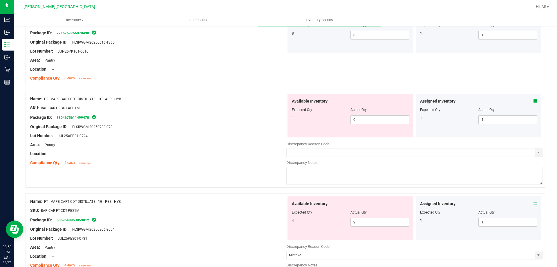
scroll to position [465, 0]
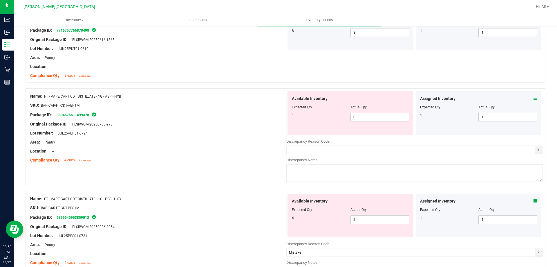
click at [422, 177] on textarea at bounding box center [415, 172] width 256 height 17
click at [537, 151] on span "select" at bounding box center [539, 149] width 5 height 5
type textarea "-1"
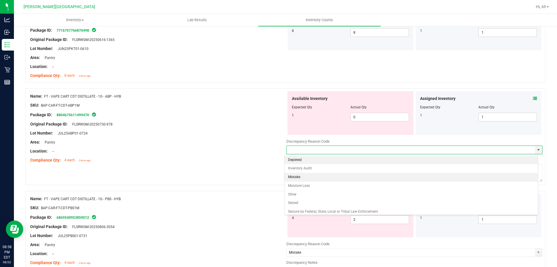
click at [377, 177] on li "Mistake" at bounding box center [412, 177] width 254 height 9
type input "Mistake"
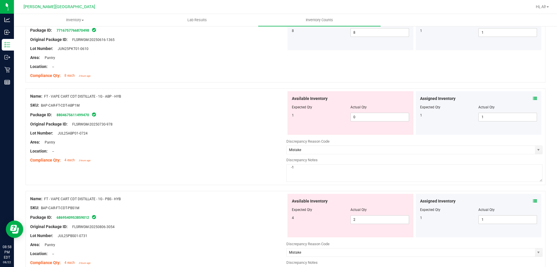
click at [225, 156] on div at bounding box center [158, 155] width 256 height 3
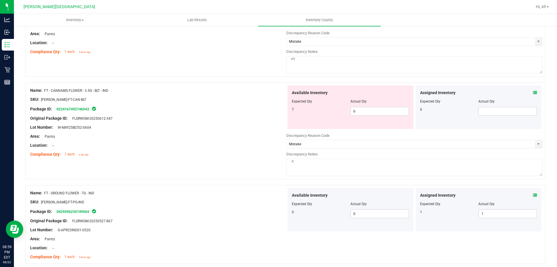
scroll to position [0, 0]
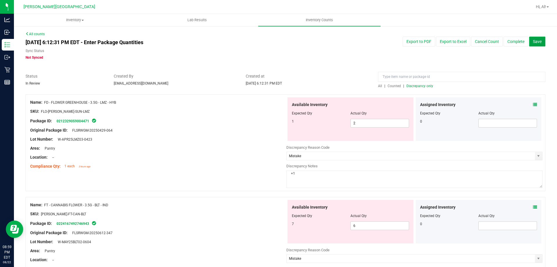
click at [536, 44] on button "Save" at bounding box center [538, 42] width 16 height 10
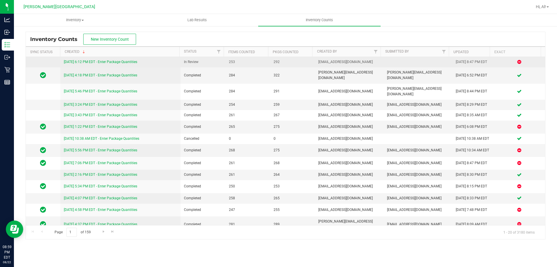
click at [121, 63] on link "8/22/25 6:12 PM EDT - Enter Package Quantities" at bounding box center [100, 62] width 73 height 4
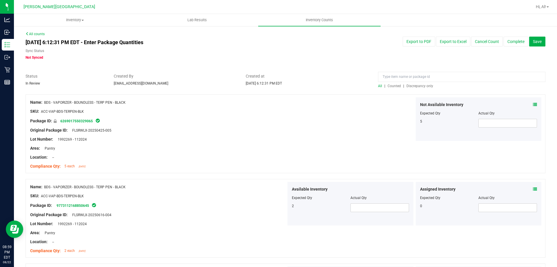
click at [409, 84] on span "Discrepancy only" at bounding box center [420, 86] width 27 height 4
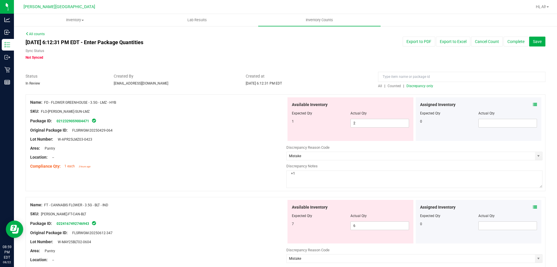
click at [352, 83] on div "Created at Aug 22, 2025 6:12:31 PM EDT" at bounding box center [308, 79] width 132 height 13
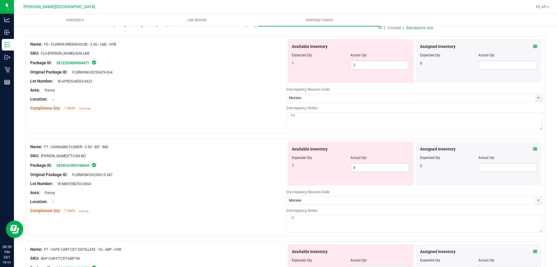
scroll to position [174, 0]
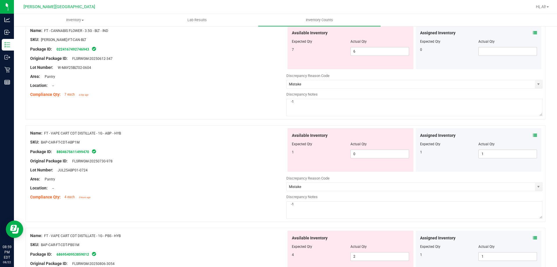
click at [181, 109] on div "Name: FT - CANNABIS FLOWER - 3.5G - BLT - IND SKU: FLO-BUD-FT-CAN-BLT Package I…" at bounding box center [286, 71] width 520 height 97
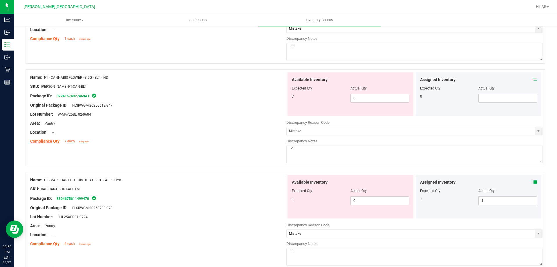
scroll to position [0, 0]
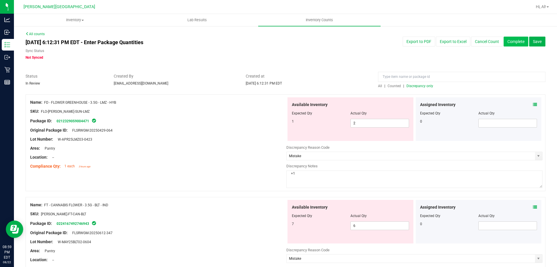
click at [507, 43] on button "Complete" at bounding box center [516, 42] width 25 height 10
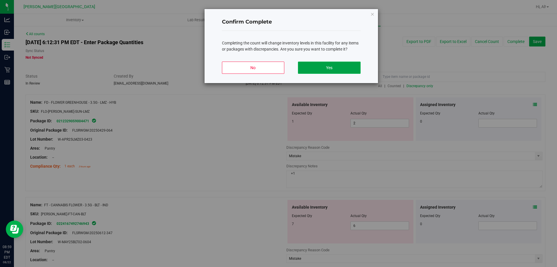
click at [321, 64] on button "Yes" at bounding box center [329, 68] width 62 height 12
